Goal: Transaction & Acquisition: Purchase product/service

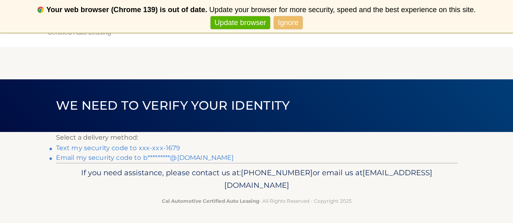
click at [288, 28] on link "Ignore" at bounding box center [288, 22] width 29 height 13
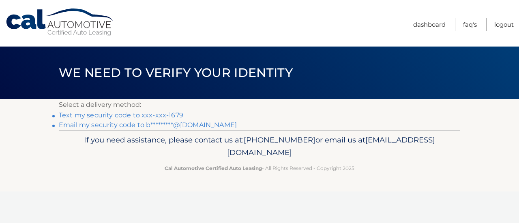
click at [123, 119] on link "Text my security code to xxx-xxx-1679" at bounding box center [121, 116] width 125 height 8
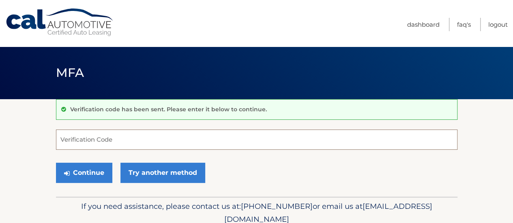
click at [106, 138] on input "Verification Code" at bounding box center [257, 140] width 402 height 20
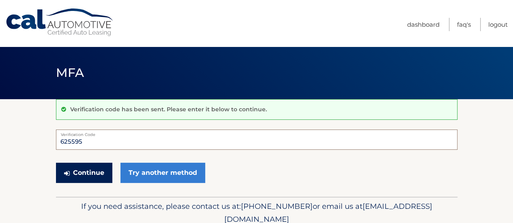
type input "625595"
click at [84, 174] on button "Continue" at bounding box center [84, 173] width 56 height 20
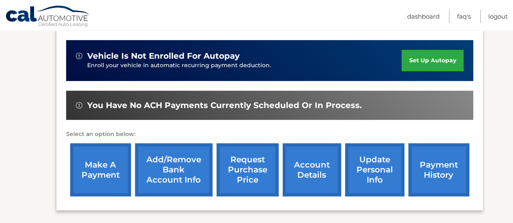
scroll to position [204, 0]
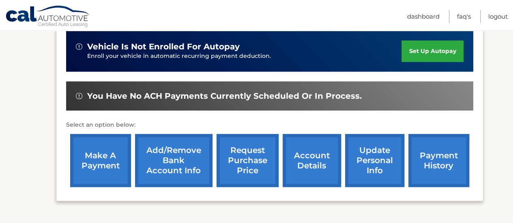
click at [102, 161] on link "make a payment" at bounding box center [100, 160] width 61 height 53
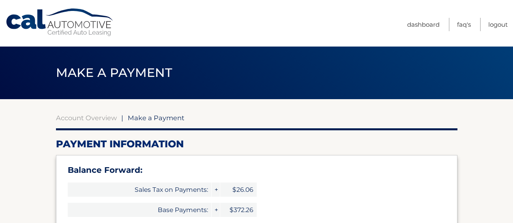
select select "M2M3OTU0MTgtYzdmNC00ZmFiLWE2ZmMtM2M5YjgzNjU3YTE3"
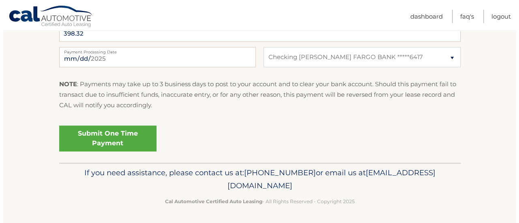
scroll to position [410, 0]
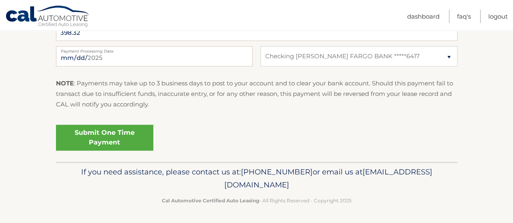
click at [120, 142] on link "Submit One Time Payment" at bounding box center [104, 138] width 97 height 26
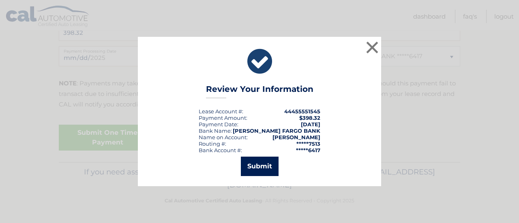
click at [262, 158] on button "Submit" at bounding box center [260, 166] width 38 height 19
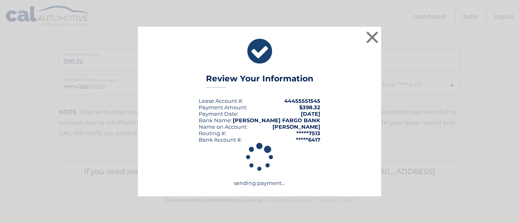
scroll to position [381, 0]
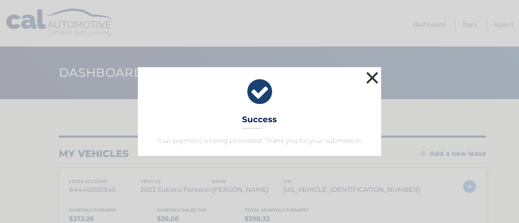
click at [376, 77] on button "×" at bounding box center [372, 78] width 16 height 16
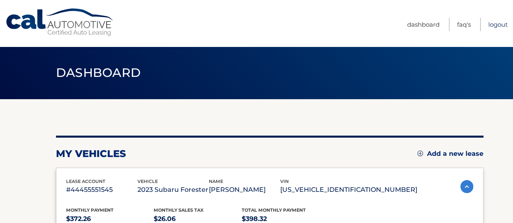
click at [499, 28] on link "Logout" at bounding box center [497, 24] width 19 height 13
